Goal: Find specific page/section: Find specific page/section

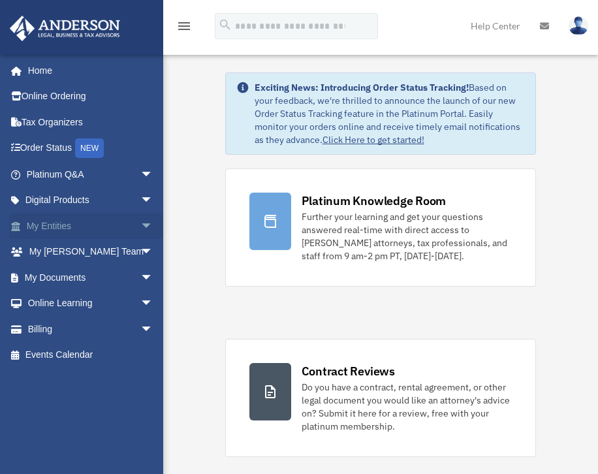
click at [71, 222] on link "My Entities arrow_drop_down" at bounding box center [91, 226] width 164 height 26
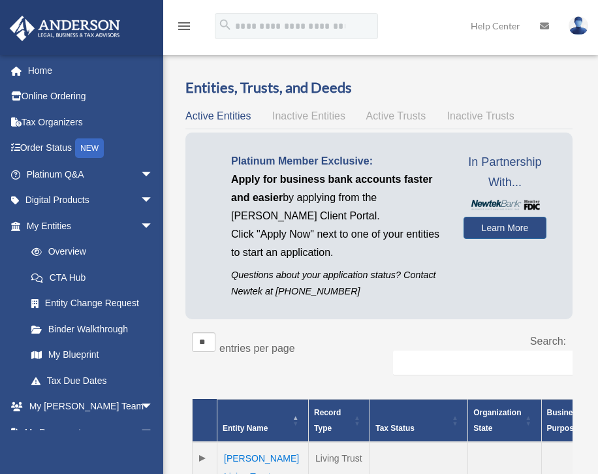
scroll to position [327, 0]
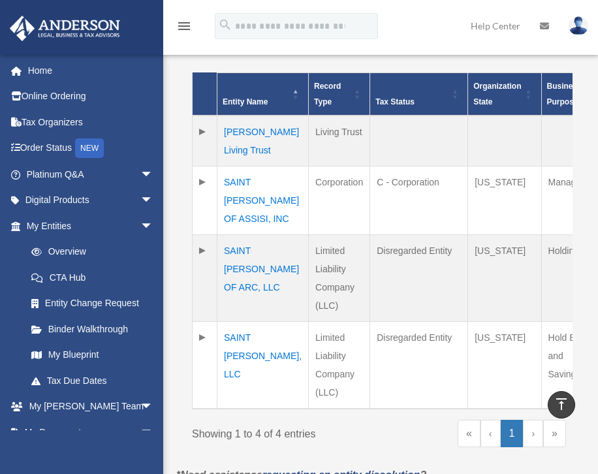
click at [234, 202] on td "SAINT FRANCIS OF ASSISI, INC" at bounding box center [262, 200] width 91 height 69
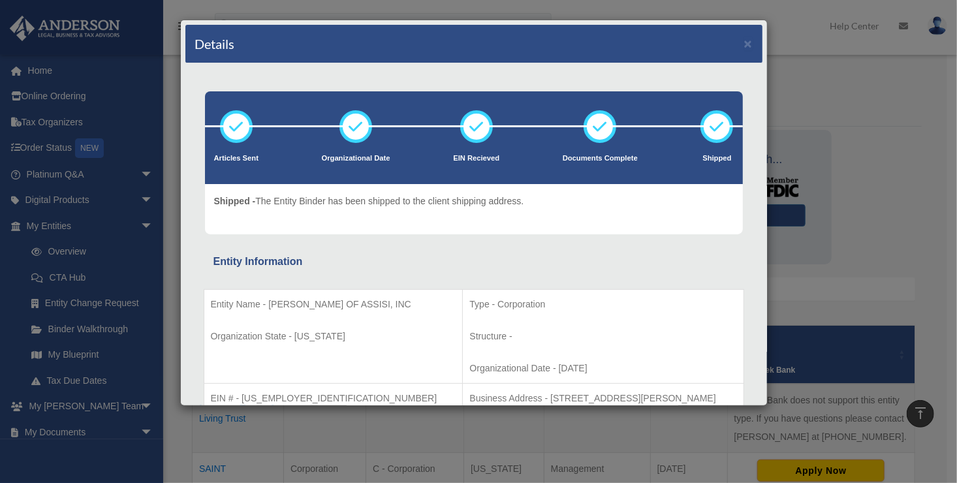
scroll to position [0, 0]
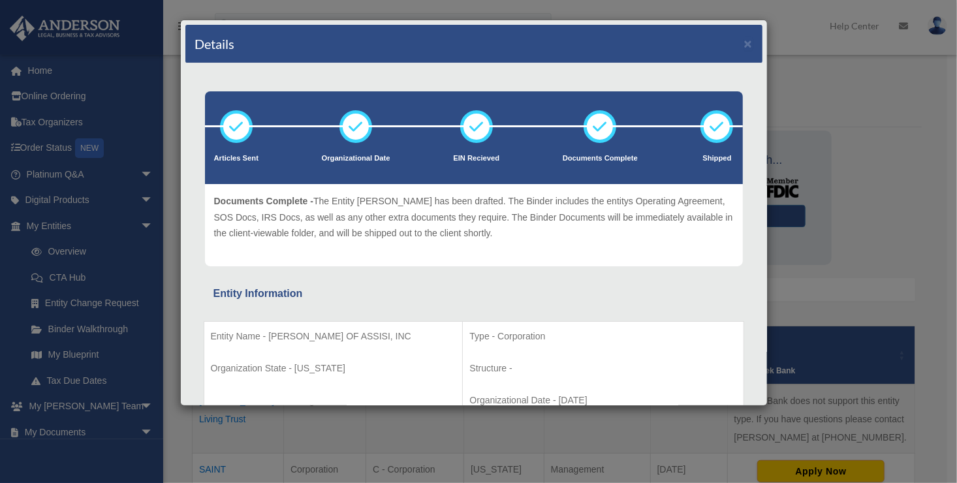
click at [436, 285] on div "Entity Information" at bounding box center [474, 294] width 521 height 18
click at [143, 129] on div "Details × Articles Sent Organizational Date" at bounding box center [478, 241] width 957 height 483
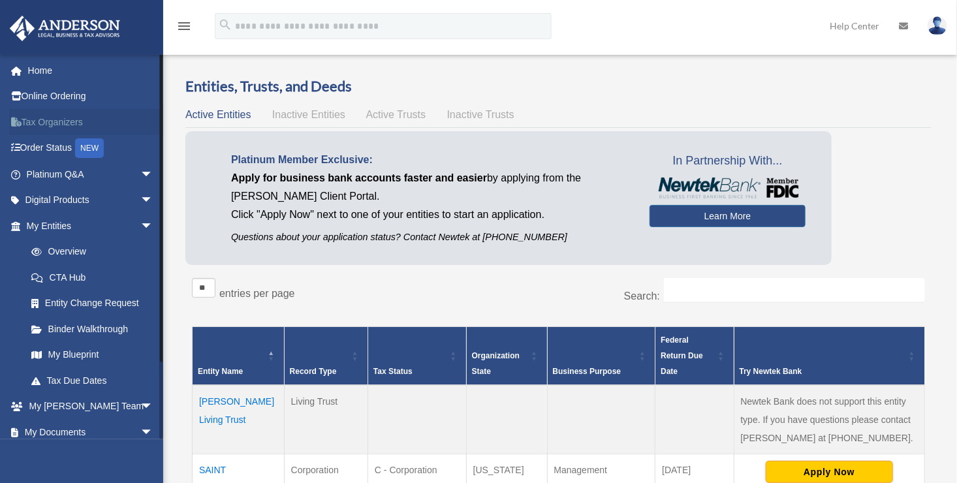
click at [57, 121] on link "Tax Organizers" at bounding box center [91, 122] width 164 height 26
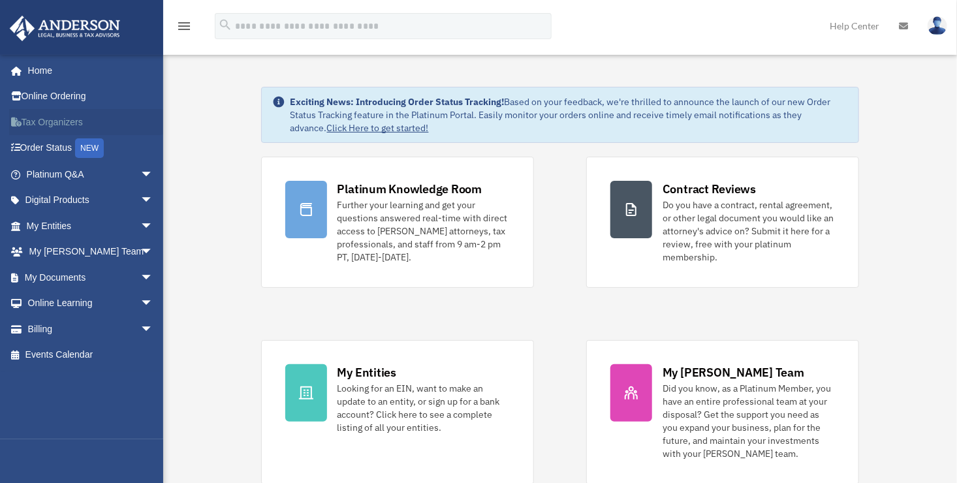
click at [83, 123] on link "Tax Organizers" at bounding box center [91, 122] width 164 height 26
click at [86, 119] on link "Tax Organizers" at bounding box center [91, 122] width 164 height 26
